Goal: Task Accomplishment & Management: Manage account settings

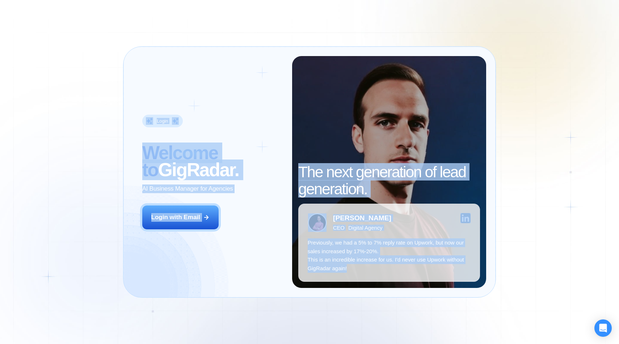
drag, startPoint x: 98, startPoint y: 80, endPoint x: 438, endPoint y: 303, distance: 406.1
click at [438, 303] on div "Login ‍ Welcome to GigRadar. AI Business Manager for Agencies Login with Email …" at bounding box center [309, 172] width 619 height 344
click at [433, 310] on div "Login ‍ Welcome to GigRadar. AI Business Manager for Agencies Login with Email …" at bounding box center [309, 172] width 619 height 344
click at [433, 311] on div "Login ‍ Welcome to GigRadar. AI Business Manager for Agencies Login with Email …" at bounding box center [309, 172] width 619 height 344
drag, startPoint x: 433, startPoint y: 311, endPoint x: 135, endPoint y: 109, distance: 360.5
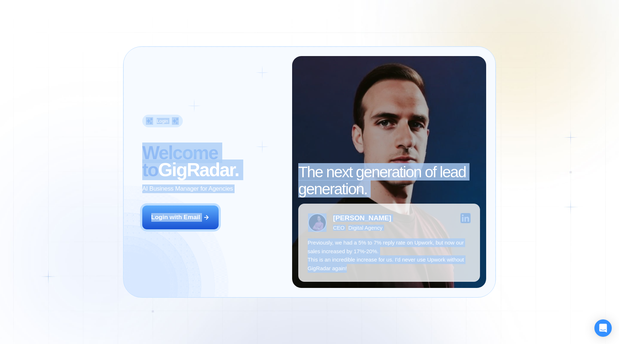
click at [135, 110] on div "Login ‍ Welcome to GigRadar. AI Business Manager for Agencies Login with Email …" at bounding box center [309, 172] width 619 height 344
click at [130, 109] on div "Login ‍ Welcome to GigRadar. AI Business Manager for Agencies Login with Email …" at bounding box center [309, 172] width 373 height 252
drag, startPoint x: 116, startPoint y: 110, endPoint x: 441, endPoint y: 330, distance: 392.3
click at [441, 330] on div "Login ‍ Welcome to GigRadar. AI Business Manager for Agencies Login with Email …" at bounding box center [309, 172] width 619 height 344
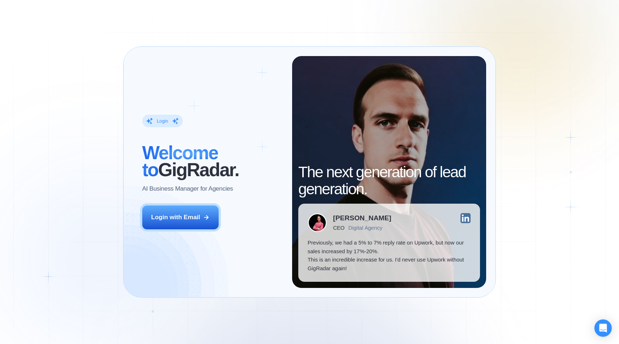
click at [449, 324] on div "Login ‍ Welcome to GigRadar. AI Business Manager for Agencies Login with Email …" at bounding box center [309, 172] width 619 height 344
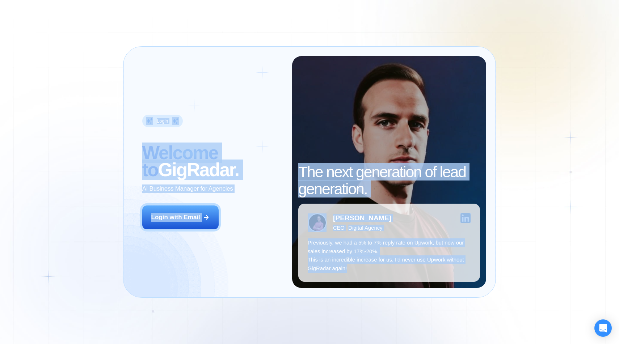
drag, startPoint x: 449, startPoint y: 324, endPoint x: 96, endPoint y: 62, distance: 439.5
click at [96, 62] on div "Login ‍ Welcome to GigRadar. AI Business Manager for Agencies Login with Email …" at bounding box center [309, 172] width 619 height 344
drag, startPoint x: 96, startPoint y: 62, endPoint x: 386, endPoint y: 289, distance: 368.1
click at [385, 288] on div "Login ‍ Welcome to GigRadar. AI Business Manager for Agencies Login with Email …" at bounding box center [309, 172] width 619 height 344
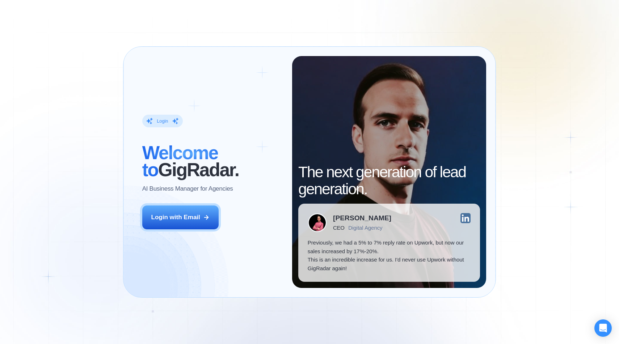
click at [395, 301] on div "Login ‍ Welcome to GigRadar. AI Business Manager for Agencies Login with Email …" at bounding box center [309, 172] width 619 height 344
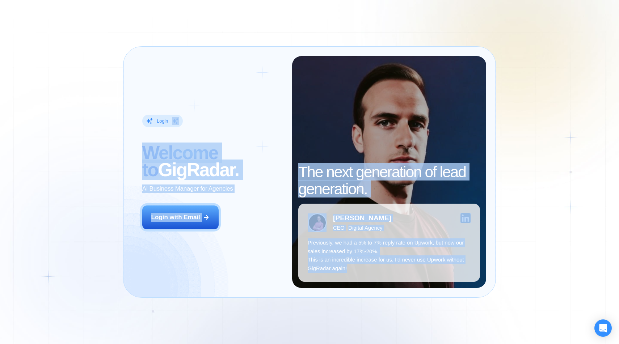
drag, startPoint x: 395, startPoint y: 301, endPoint x: 157, endPoint y: 118, distance: 300.3
click at [158, 119] on div "Login ‍ Welcome to GigRadar. AI Business Manager for Agencies Login with Email …" at bounding box center [309, 172] width 619 height 344
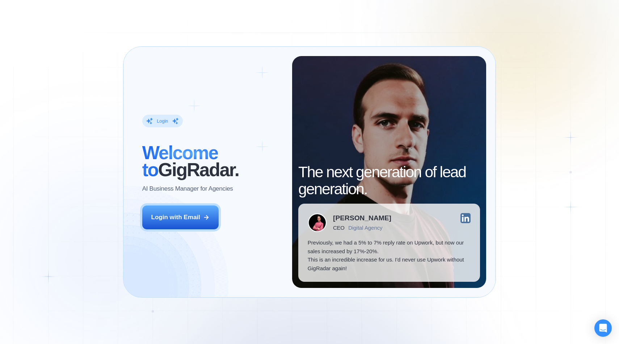
click at [121, 107] on div "Login ‍ Welcome to GigRadar. AI Business Manager for Agencies Login with Email …" at bounding box center [309, 172] width 619 height 344
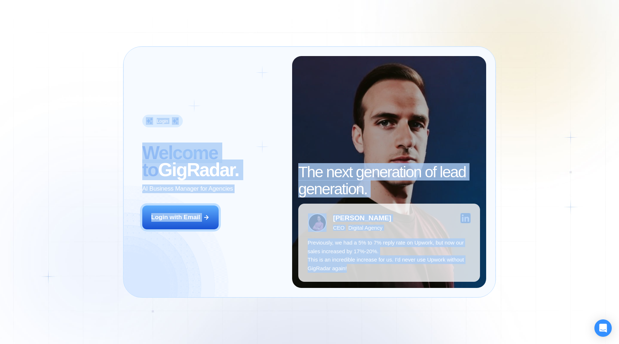
drag, startPoint x: 121, startPoint y: 107, endPoint x: 410, endPoint y: 326, distance: 362.3
click at [410, 326] on div "Login ‍ Welcome to GigRadar. AI Business Manager for Agencies Login with Email …" at bounding box center [309, 172] width 619 height 344
drag, startPoint x: 410, startPoint y: 326, endPoint x: 94, endPoint y: 56, distance: 416.0
click at [96, 58] on div "Login ‍ Welcome to GigRadar. AI Business Manager for Agencies Login with Email …" at bounding box center [309, 172] width 619 height 344
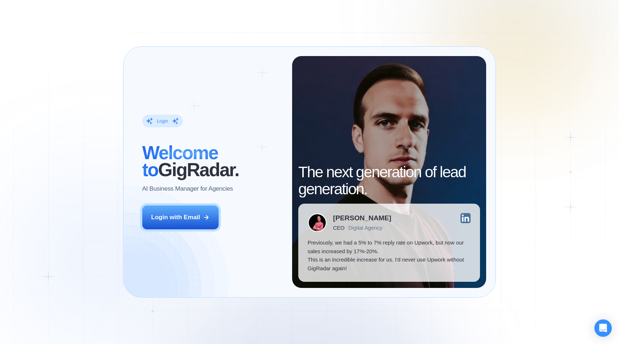
click at [120, 86] on div "Login ‍ Welcome to GigRadar. AI Business Manager for Agencies Login with Email …" at bounding box center [309, 172] width 619 height 344
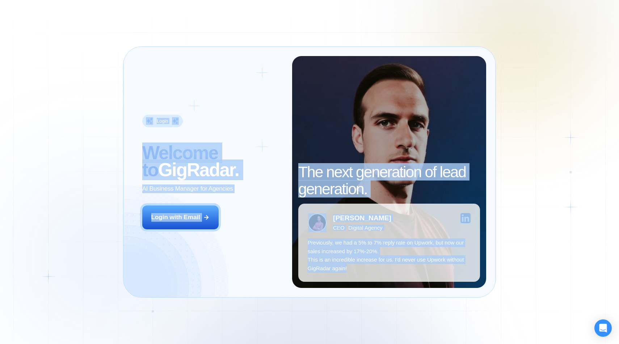
drag, startPoint x: 120, startPoint y: 86, endPoint x: 484, endPoint y: 344, distance: 445.9
click at [484, 344] on div "Login ‍ Welcome to GigRadar. AI Business Manager for Agencies Login with Email …" at bounding box center [309, 172] width 619 height 344
click at [456, 298] on div "Login ‍ Welcome to GigRadar. AI Business Manager for Agencies Login with Email …" at bounding box center [309, 172] width 373 height 252
click at [453, 304] on div "Login ‍ Welcome to GigRadar. AI Business Manager for Agencies Login with Email …" at bounding box center [309, 172] width 619 height 344
drag, startPoint x: 453, startPoint y: 304, endPoint x: 113, endPoint y: 80, distance: 407.5
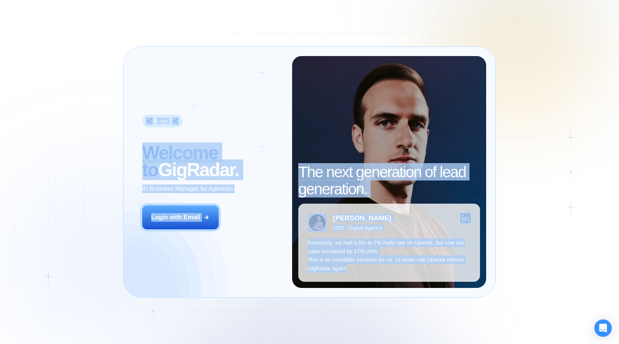
click at [113, 80] on div "Login ‍ Welcome to GigRadar. AI Business Manager for Agencies Login with Email …" at bounding box center [309, 172] width 619 height 344
drag, startPoint x: 113, startPoint y: 80, endPoint x: 411, endPoint y: 308, distance: 374.7
click at [411, 308] on div "Login ‍ Welcome to GigRadar. AI Business Manager for Agencies Login with Email …" at bounding box center [309, 172] width 619 height 344
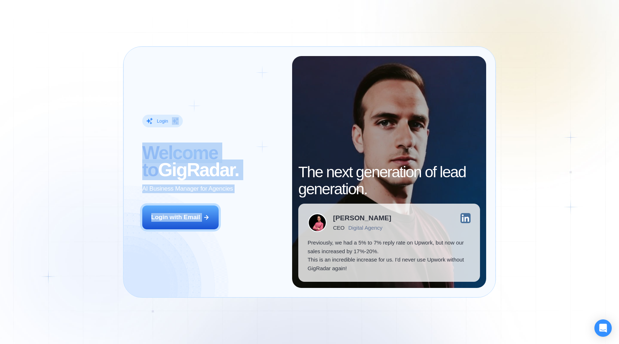
drag, startPoint x: 158, startPoint y: 127, endPoint x: 261, endPoint y: 344, distance: 239.8
click at [261, 344] on div "Login ‍ Welcome to GigRadar. AI Business Manager for Agencies Login with Email …" at bounding box center [309, 172] width 619 height 344
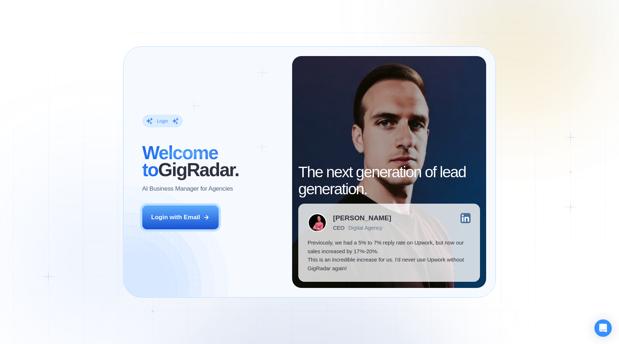
click at [256, 314] on div "Login ‍ Welcome to GigRadar. AI Business Manager for Agencies Login with Email …" at bounding box center [309, 172] width 619 height 344
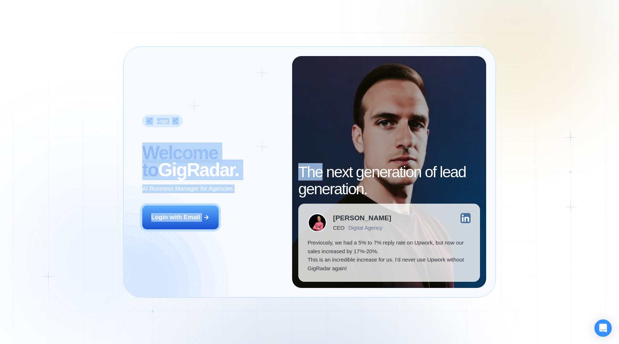
drag, startPoint x: 256, startPoint y: 314, endPoint x: 94, endPoint y: 42, distance: 316.3
click at [94, 44] on div "Login ‍ Welcome to GigRadar. AI Business Manager for Agencies Login with Email …" at bounding box center [309, 172] width 619 height 344
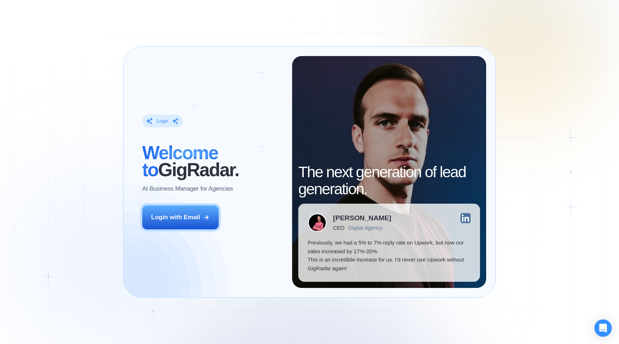
click at [89, 47] on div "Login ‍ Welcome to GigRadar. AI Business Manager for Agencies Login with Email …" at bounding box center [309, 172] width 619 height 344
click at [512, 27] on div "Login ‍ Welcome to GigRadar. AI Business Manager for Agencies Login with Email …" at bounding box center [309, 172] width 619 height 344
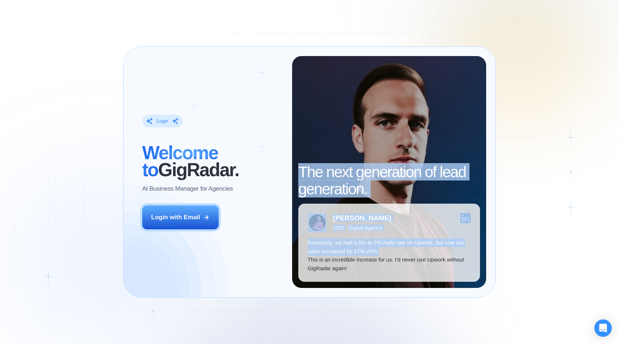
drag, startPoint x: 487, startPoint y: 29, endPoint x: 524, endPoint y: 252, distance: 226.2
click at [524, 252] on div "Login ‍ Welcome to GigRadar. AI Business Manager for Agencies Login with Email …" at bounding box center [309, 172] width 619 height 344
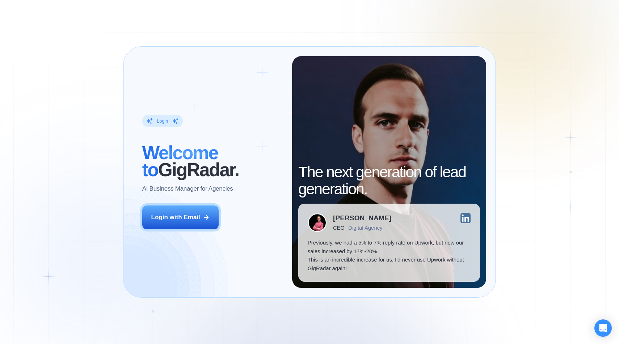
click at [524, 277] on div "Login ‍ Welcome to GigRadar. AI Business Manager for Agencies Login with Email …" at bounding box center [309, 172] width 619 height 344
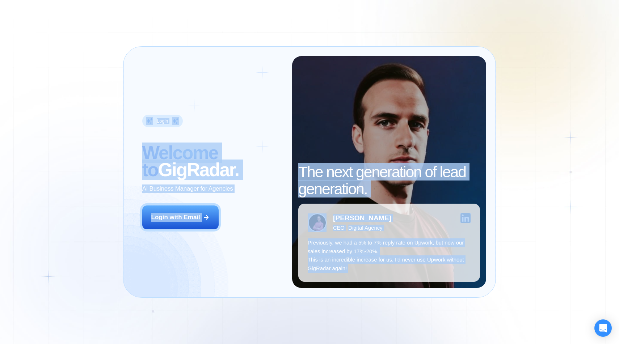
click at [524, 277] on div "Login ‍ Welcome to GigRadar. AI Business Manager for Agencies Login with Email …" at bounding box center [309, 172] width 619 height 344
drag, startPoint x: 524, startPoint y: 277, endPoint x: 121, endPoint y: 103, distance: 438.7
click at [121, 103] on div "Login ‍ Welcome to GigRadar. AI Business Manager for Agencies Login with Email …" at bounding box center [309, 172] width 619 height 344
drag, startPoint x: 121, startPoint y: 103, endPoint x: 456, endPoint y: 306, distance: 391.6
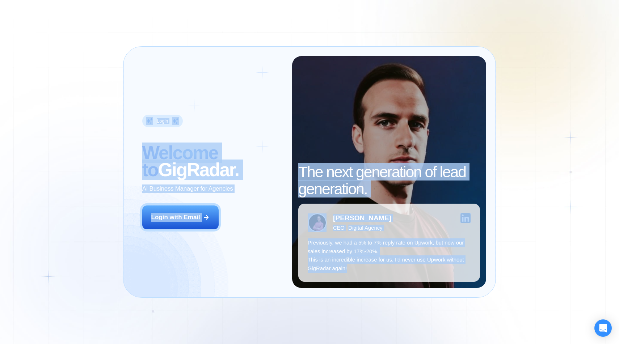
click at [456, 306] on div "Login ‍ Welcome to GigRadar. AI Business Manager for Agencies Login with Email …" at bounding box center [309, 172] width 619 height 344
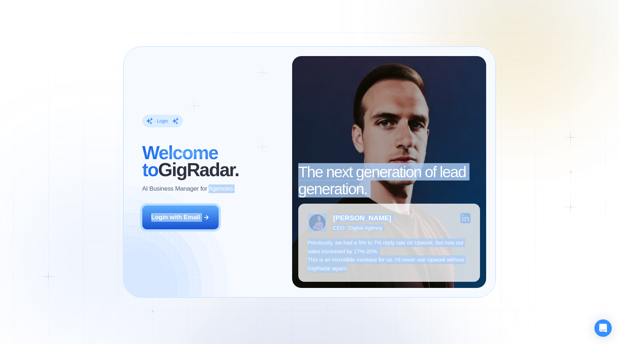
drag, startPoint x: 456, startPoint y: 306, endPoint x: 136, endPoint y: 113, distance: 373.5
click at [138, 115] on div "Login ‍ Welcome to GigRadar. AI Business Manager for Agencies Login with Email …" at bounding box center [309, 172] width 619 height 344
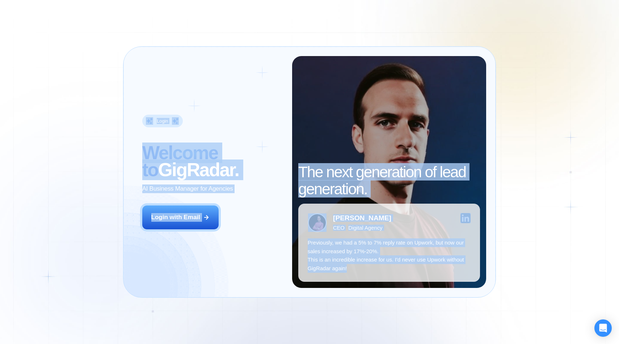
click at [136, 113] on div "Login ‍ Welcome to GigRadar. AI Business Manager for Agencies Login with Email" at bounding box center [212, 172] width 159 height 232
drag, startPoint x: 136, startPoint y: 113, endPoint x: 387, endPoint y: 343, distance: 340.3
click at [387, 343] on div "Login ‍ Welcome to GigRadar. AI Business Manager for Agencies Login with Email …" at bounding box center [309, 172] width 619 height 344
click at [388, 320] on div "Login ‍ Welcome to GigRadar. AI Business Manager for Agencies Login with Email …" at bounding box center [309, 172] width 619 height 344
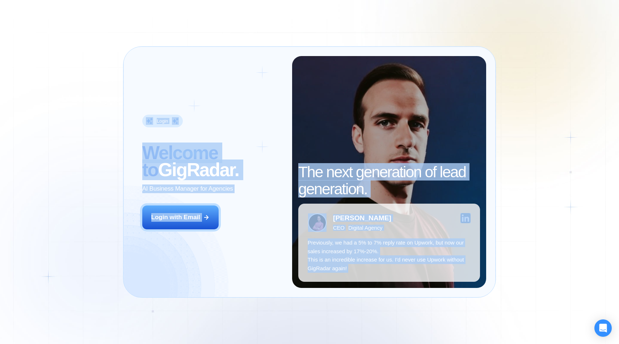
click at [388, 320] on div "Login ‍ Welcome to GigRadar. AI Business Manager for Agencies Login with Email …" at bounding box center [309, 172] width 619 height 344
drag, startPoint x: 388, startPoint y: 320, endPoint x: 140, endPoint y: 118, distance: 320.2
click at [140, 117] on div "Login ‍ Welcome to GigRadar. AI Business Manager for Agencies Login with Email …" at bounding box center [309, 172] width 619 height 344
click at [140, 118] on div "Login ‍ Welcome to GigRadar. AI Business Manager for Agencies Login with Email" at bounding box center [212, 172] width 159 height 232
drag, startPoint x: 140, startPoint y: 118, endPoint x: 413, endPoint y: 316, distance: 337.5
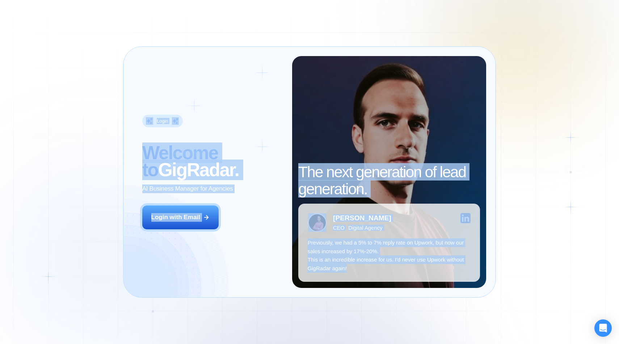
click at [413, 316] on div "Login ‍ Welcome to GigRadar. AI Business Manager for Agencies Login with Email …" at bounding box center [309, 172] width 619 height 344
drag, startPoint x: 413, startPoint y: 316, endPoint x: 108, endPoint y: 73, distance: 389.8
click at [108, 74] on div "Login ‍ Welcome to GigRadar. AI Business Manager for Agencies Login with Email …" at bounding box center [309, 172] width 619 height 344
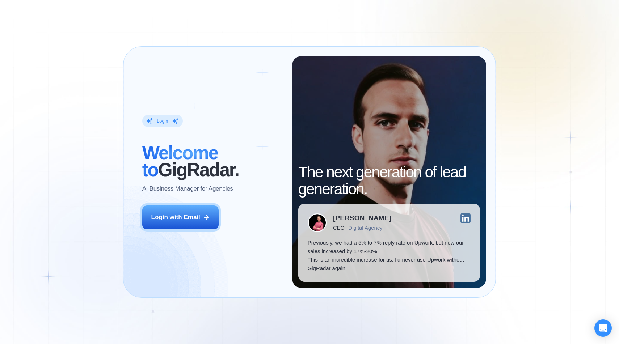
click at [116, 86] on div "Login ‍ Welcome to GigRadar. AI Business Manager for Agencies Login with Email …" at bounding box center [309, 172] width 619 height 344
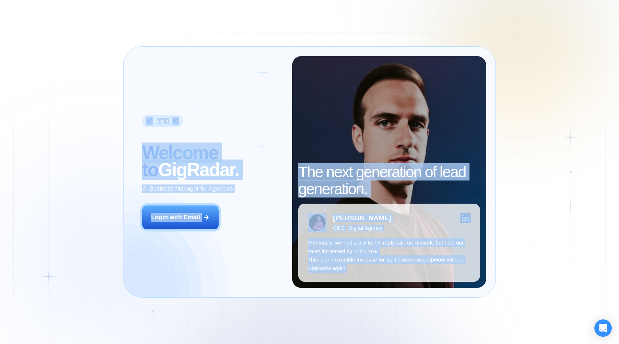
drag, startPoint x: 116, startPoint y: 86, endPoint x: 344, endPoint y: 341, distance: 341.8
click at [344, 341] on div "Login ‍ Welcome to GigRadar. AI Business Manager for Agencies Login with Email …" at bounding box center [309, 172] width 619 height 344
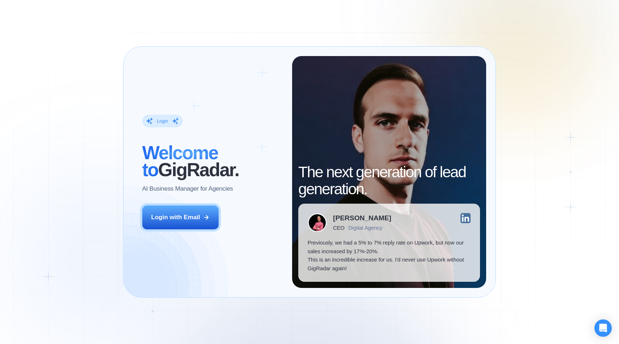
click at [361, 315] on div "Login ‍ Welcome to GigRadar. AI Business Manager for Agencies Login with Email …" at bounding box center [309, 172] width 619 height 344
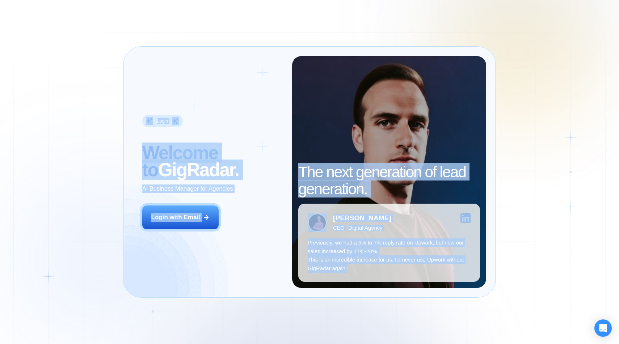
drag, startPoint x: 362, startPoint y: 316, endPoint x: 110, endPoint y: 86, distance: 341.1
click at [110, 86] on div "Login ‍ Welcome to GigRadar. AI Business Manager for Agencies Login with Email …" at bounding box center [309, 172] width 619 height 344
drag, startPoint x: 110, startPoint y: 86, endPoint x: 375, endPoint y: 335, distance: 363.7
click at [375, 335] on div "Login ‍ Welcome to GigRadar. AI Business Manager for Agencies Login with Email …" at bounding box center [309, 172] width 619 height 344
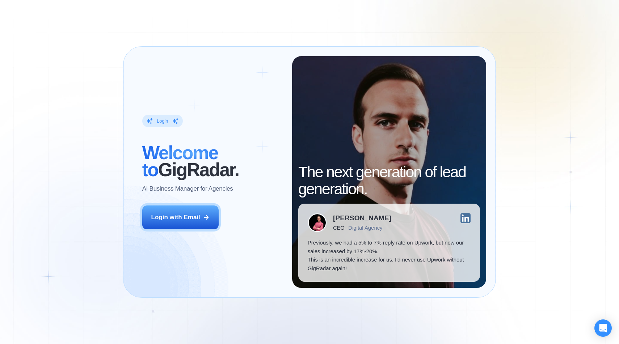
click at [380, 318] on div "Login ‍ Welcome to GigRadar. AI Business Manager for Agencies Login with Email …" at bounding box center [309, 172] width 619 height 344
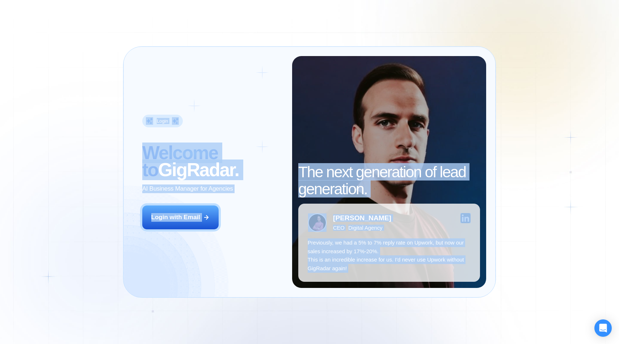
click at [380, 318] on div "Login ‍ Welcome to GigRadar. AI Business Manager for Agencies Login with Email …" at bounding box center [309, 172] width 619 height 344
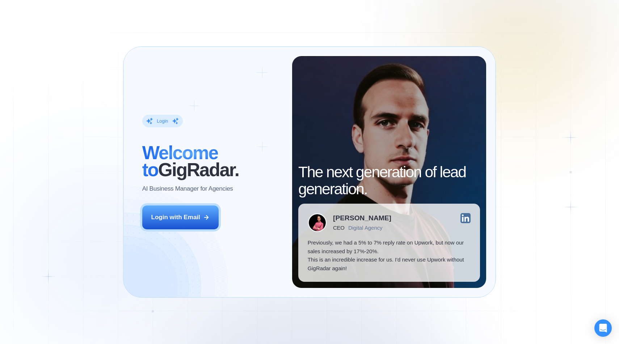
click at [380, 318] on div "Login ‍ Welcome to GigRadar. AI Business Manager for Agencies Login with Email …" at bounding box center [309, 172] width 619 height 344
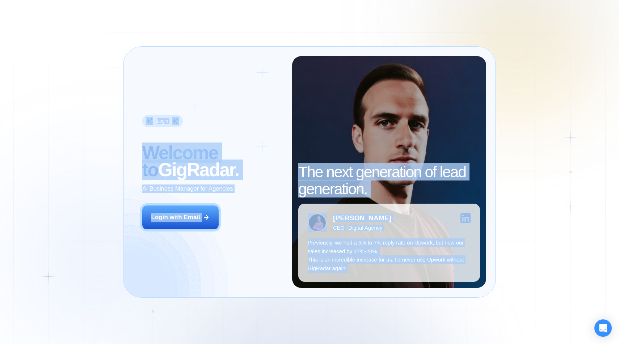
click at [380, 318] on div "Login ‍ Welcome to GigRadar. AI Business Manager for Agencies Login with Email …" at bounding box center [309, 172] width 619 height 344
drag, startPoint x: 156, startPoint y: 83, endPoint x: 427, endPoint y: 340, distance: 373.6
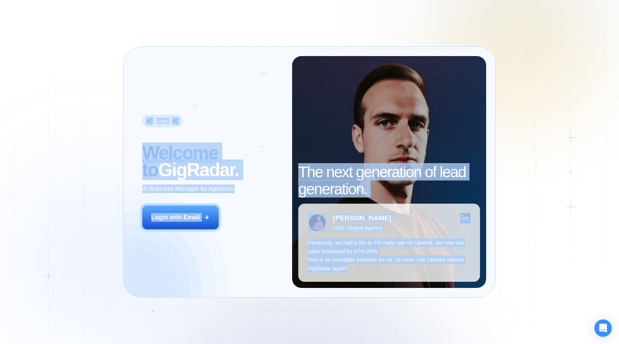
click at [426, 341] on div "Login ‍ Welcome to GigRadar. AI Business Manager for Agencies Login with Email …" at bounding box center [309, 172] width 619 height 344
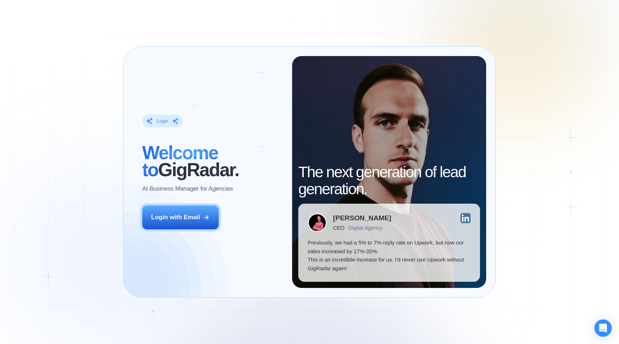
click at [429, 303] on div "Login ‍ Welcome to GigRadar. AI Business Manager for Agencies Login with Email …" at bounding box center [309, 172] width 619 height 344
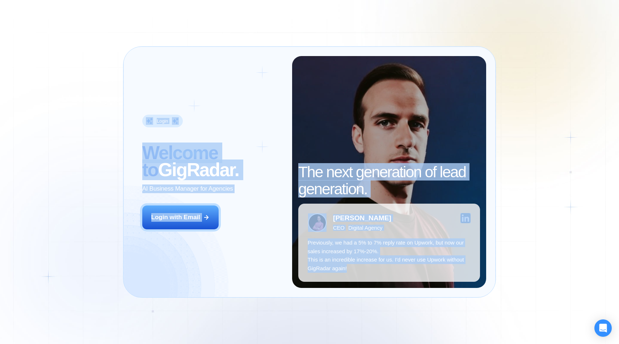
drag, startPoint x: 429, startPoint y: 304, endPoint x: 151, endPoint y: 66, distance: 366.2
click at [151, 67] on div "Login ‍ Welcome to GigRadar. AI Business Manager for Agencies Login with Email …" at bounding box center [309, 172] width 619 height 344
click at [151, 66] on div "Login ‍ Welcome to GigRadar. AI Business Manager for Agencies Login with Email" at bounding box center [212, 172] width 159 height 232
drag, startPoint x: 151, startPoint y: 66, endPoint x: 349, endPoint y: 299, distance: 305.9
click at [350, 299] on div "Login ‍ Welcome to GigRadar. AI Business Manager for Agencies Login with Email …" at bounding box center [309, 172] width 619 height 344
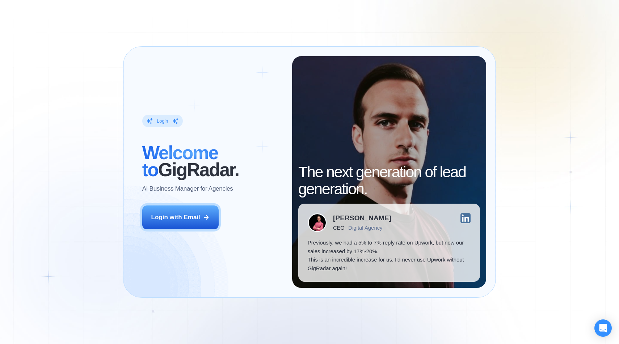
click at [355, 293] on div "Login ‍ Welcome to GigRadar. AI Business Manager for Agencies Login with Email …" at bounding box center [309, 172] width 373 height 252
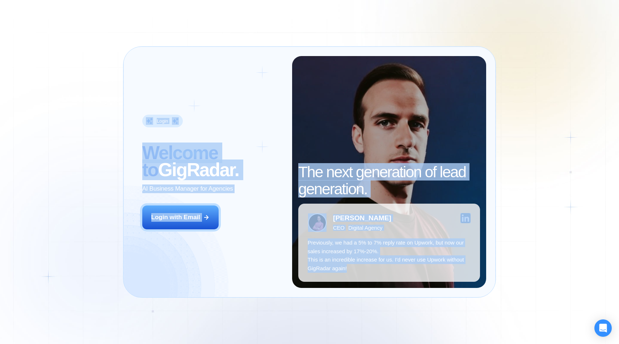
drag, startPoint x: 370, startPoint y: 290, endPoint x: 146, endPoint y: 109, distance: 287.5
click at [146, 109] on div "Login ‍ Welcome to GigRadar. AI Business Manager for Agencies Login with Email …" at bounding box center [309, 172] width 373 height 252
click at [146, 109] on div "Login ‍ Welcome to GigRadar. AI Business Manager for Agencies Login with Email" at bounding box center [212, 172] width 159 height 232
drag, startPoint x: 146, startPoint y: 109, endPoint x: 337, endPoint y: 289, distance: 262.8
click at [337, 289] on div "Login ‍ Welcome to GigRadar. AI Business Manager for Agencies Login with Email …" at bounding box center [309, 172] width 373 height 252
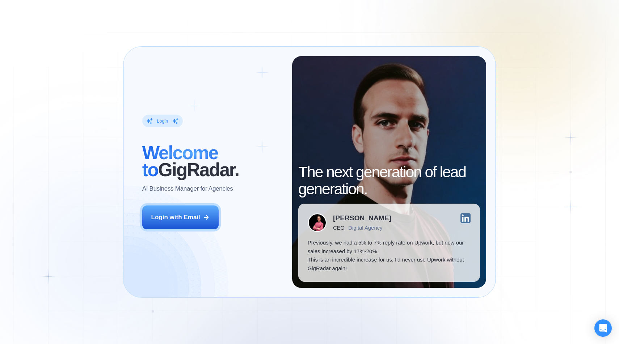
click at [364, 291] on div "Login ‍ Welcome to GigRadar. AI Business Manager for Agencies Login with Email …" at bounding box center [309, 172] width 373 height 252
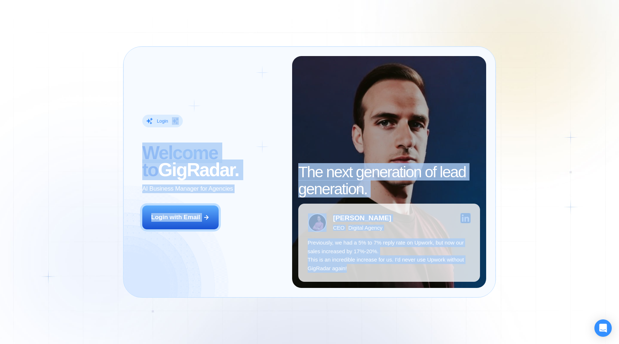
drag, startPoint x: 364, startPoint y: 291, endPoint x: 180, endPoint y: 127, distance: 245.9
click at [180, 127] on div "Login ‍ Welcome to GigRadar. AI Business Manager for Agencies Login with Email …" at bounding box center [309, 172] width 373 height 252
drag, startPoint x: 142, startPoint y: 117, endPoint x: 375, endPoint y: 305, distance: 300.0
click at [375, 305] on div "Login ‍ Welcome to GigRadar. AI Business Manager for Agencies Login with Email …" at bounding box center [309, 172] width 619 height 344
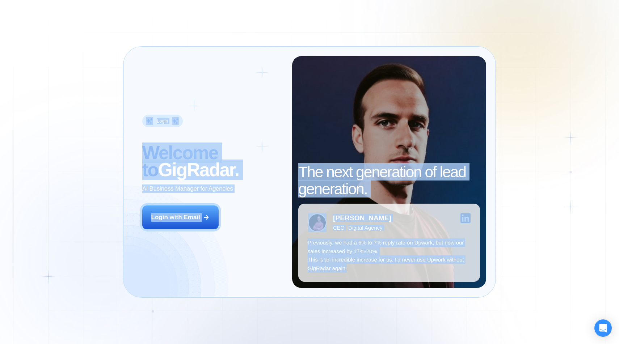
drag, startPoint x: 375, startPoint y: 305, endPoint x: 146, endPoint y: 123, distance: 292.8
click at [146, 123] on div "Login ‍ Welcome to GigRadar. AI Business Manager for Agencies Login with Email …" at bounding box center [309, 172] width 619 height 344
click at [146, 123] on div "Login" at bounding box center [162, 121] width 41 height 13
drag, startPoint x: 146, startPoint y: 123, endPoint x: 353, endPoint y: 291, distance: 267.2
click at [353, 291] on div "Login ‍ Welcome to GigRadar. AI Business Manager for Agencies Login with Email …" at bounding box center [309, 172] width 373 height 252
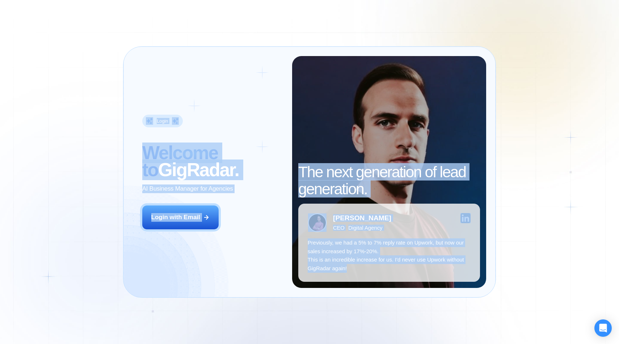
click at [353, 291] on div "Login ‍ Welcome to GigRadar. AI Business Manager for Agencies Login with Email …" at bounding box center [309, 172] width 373 height 252
drag, startPoint x: 110, startPoint y: 84, endPoint x: 340, endPoint y: 324, distance: 331.9
click at [340, 324] on div "Login ‍ Welcome to GigRadar. AI Business Manager for Agencies Login with Email …" at bounding box center [309, 172] width 619 height 344
drag, startPoint x: 340, startPoint y: 324, endPoint x: 140, endPoint y: 117, distance: 287.0
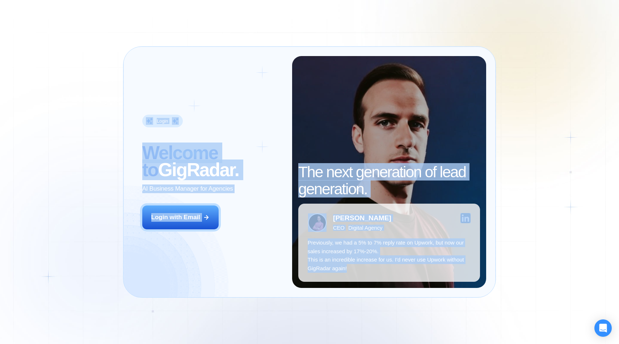
click at [140, 117] on div "Login ‍ Welcome to GigRadar. AI Business Manager for Agencies Login with Email …" at bounding box center [309, 172] width 619 height 344
click at [140, 117] on div "Login ‍ Welcome to GigRadar. AI Business Manager for Agencies Login with Email" at bounding box center [212, 172] width 159 height 232
drag, startPoint x: 139, startPoint y: 117, endPoint x: 349, endPoint y: 302, distance: 279.1
click at [348, 300] on div "Login ‍ Welcome to GigRadar. AI Business Manager for Agencies Login with Email …" at bounding box center [309, 172] width 619 height 344
click at [349, 302] on div "Login ‍ Welcome to GigRadar. AI Business Manager for Agencies Login with Email …" at bounding box center [309, 172] width 619 height 344
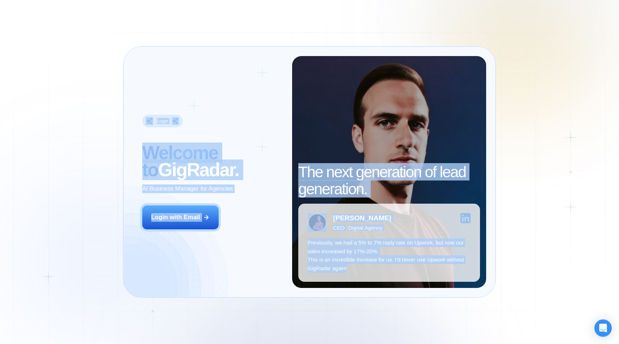
drag, startPoint x: 349, startPoint y: 302, endPoint x: 122, endPoint y: 86, distance: 312.7
click at [122, 87] on div "Login ‍ Welcome to GigRadar. AI Business Manager for Agencies Login with Email …" at bounding box center [309, 172] width 619 height 344
click at [122, 86] on div "Login ‍ Welcome to GigRadar. AI Business Manager for Agencies Login with Email …" at bounding box center [309, 172] width 619 height 344
drag, startPoint x: 122, startPoint y: 86, endPoint x: 355, endPoint y: 300, distance: 316.0
click at [355, 300] on div "Login ‍ Welcome to GigRadar. AI Business Manager for Agencies Login with Email …" at bounding box center [309, 172] width 619 height 344
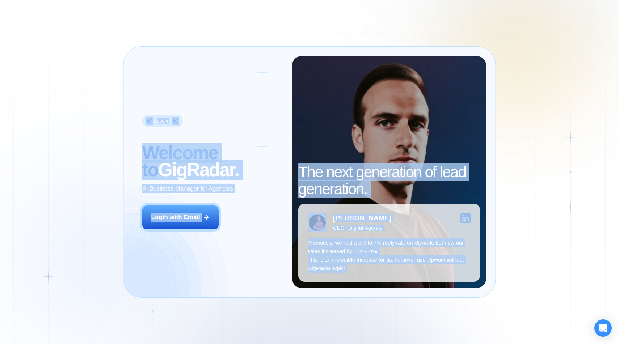
click at [355, 300] on div "Login ‍ Welcome to GigRadar. AI Business Manager for Agencies Login with Email …" at bounding box center [309, 172] width 619 height 344
drag, startPoint x: 135, startPoint y: 106, endPoint x: 356, endPoint y: 282, distance: 282.2
click at [356, 282] on div "Login ‍ Welcome to GigRadar. AI Business Manager for Agencies Login with Email …" at bounding box center [309, 172] width 373 height 252
click at [356, 282] on div "[PERSON_NAME] CEO Digital Agency Previously, we had a 5% to 7% reply rate on Up…" at bounding box center [389, 243] width 182 height 78
